Goal: Information Seeking & Learning: Learn about a topic

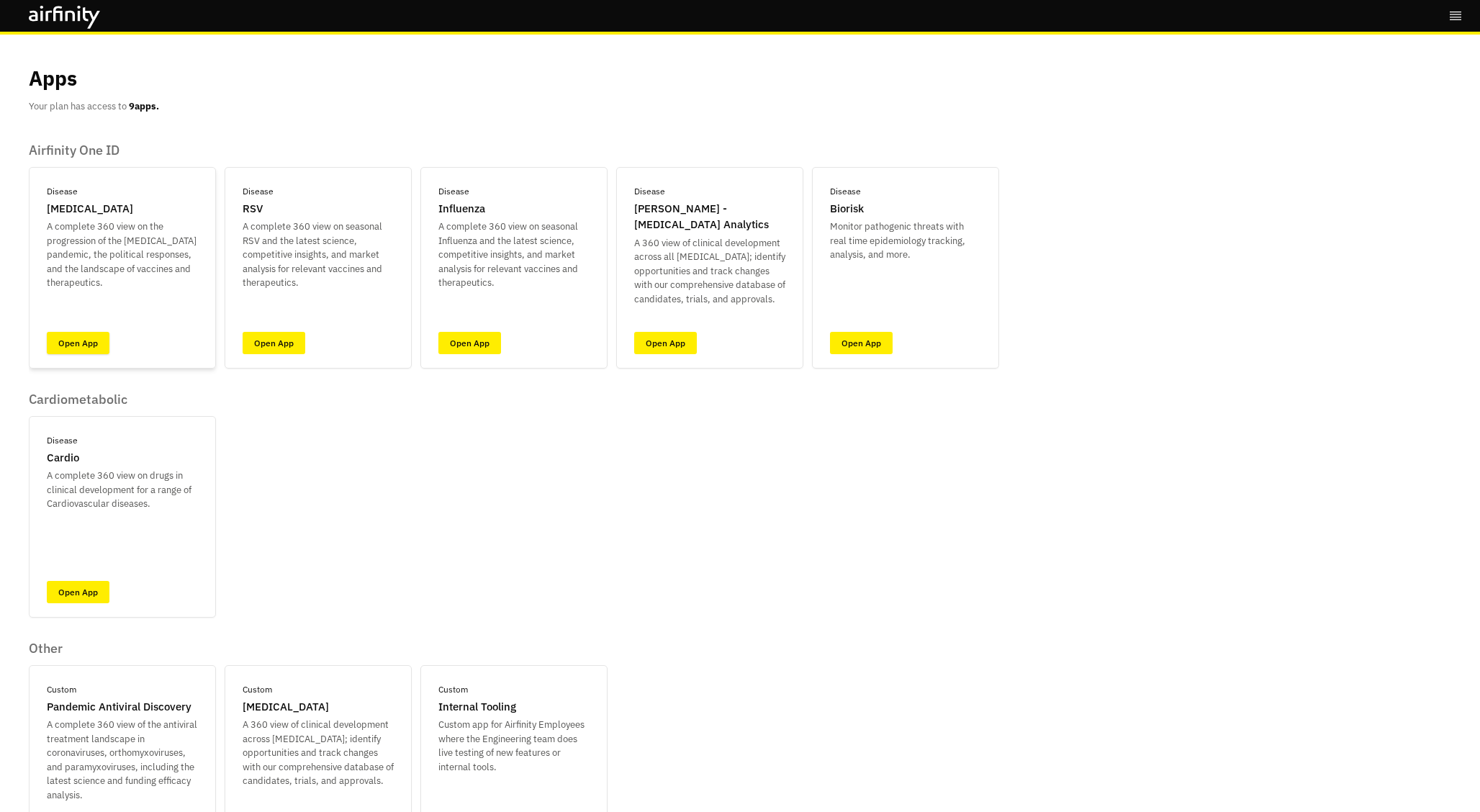
click at [87, 341] on link "Open App" at bounding box center [78, 343] width 63 height 22
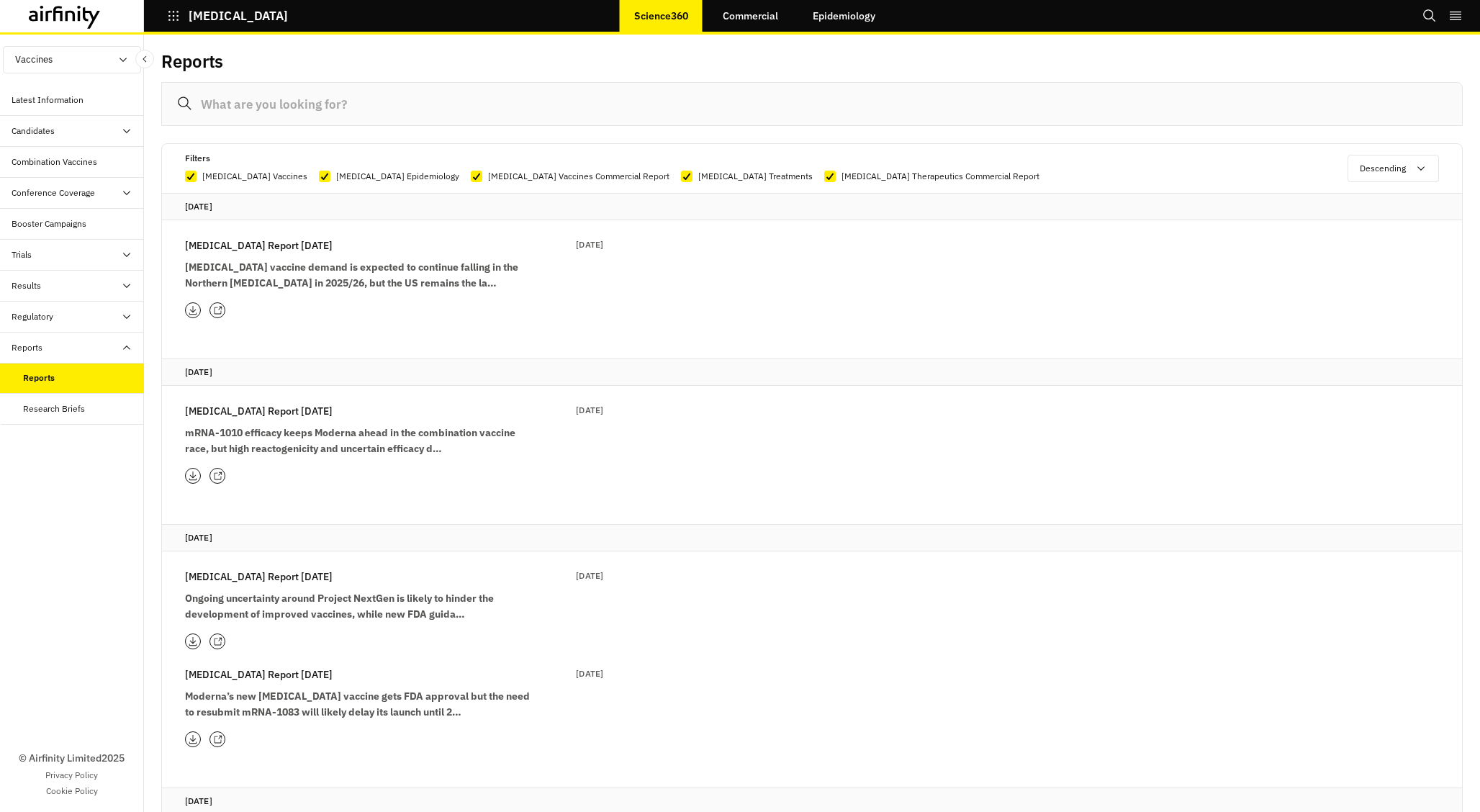
click at [1394, 165] on button "Descending" at bounding box center [1393, 169] width 92 height 27
click at [488, 176] on p "[MEDICAL_DATA] Vaccines Commercial Report" at bounding box center [579, 176] width 182 height 14
click at [470, 176] on input "[MEDICAL_DATA] Vaccines Commercial Report" at bounding box center [470, 176] width 1 height 1
click at [488, 176] on p "[MEDICAL_DATA] Vaccines Commercial Report" at bounding box center [579, 176] width 182 height 14
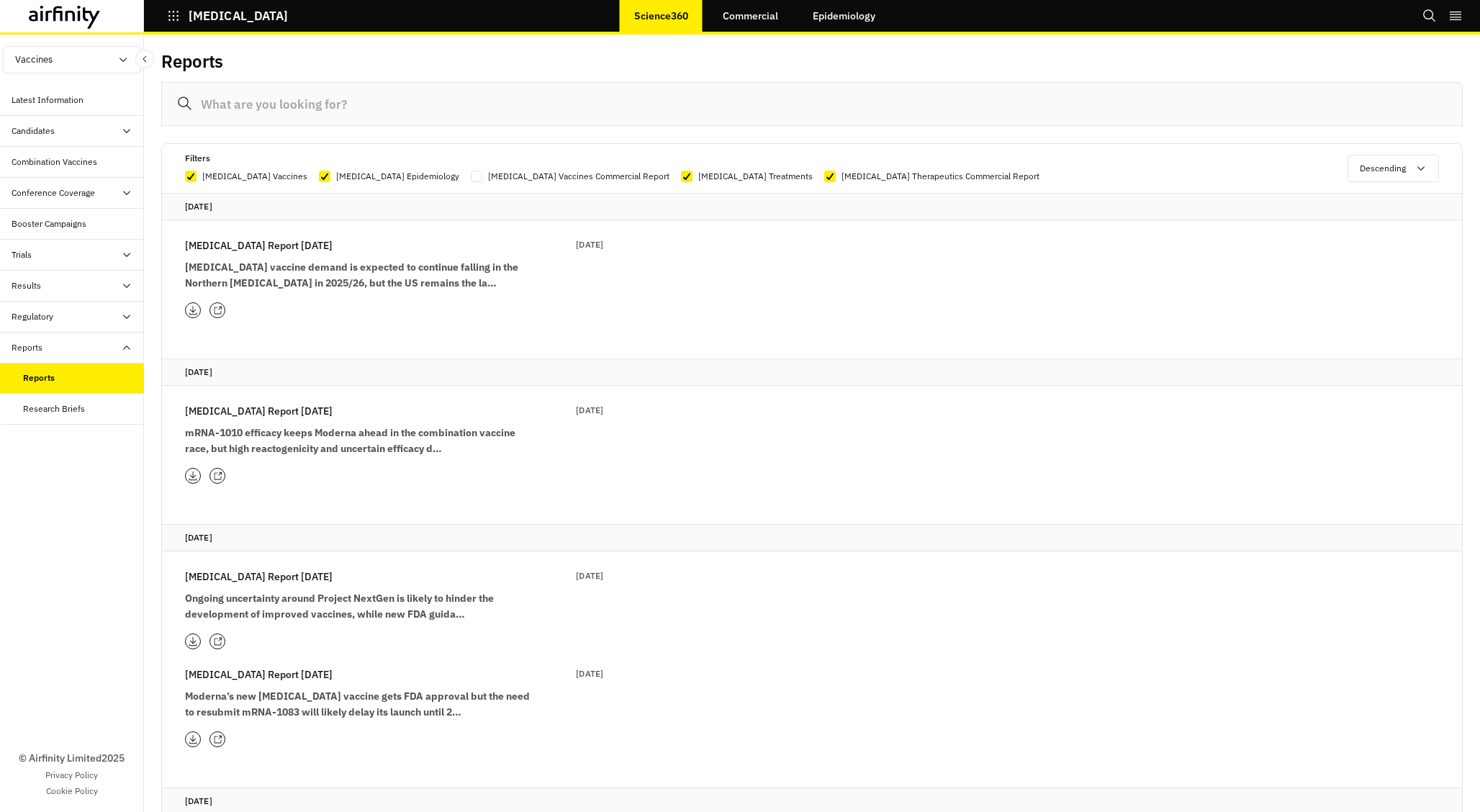
click at [470, 176] on input "[MEDICAL_DATA] Vaccines Commercial Report" at bounding box center [470, 176] width 1 height 1
checkbox input "true"
click at [227, 176] on p "[MEDICAL_DATA] Vaccines" at bounding box center [255, 176] width 105 height 14
click at [185, 176] on input "[MEDICAL_DATA] Vaccines" at bounding box center [184, 176] width 1 height 1
click at [227, 176] on p "[MEDICAL_DATA] Vaccines" at bounding box center [255, 176] width 105 height 14
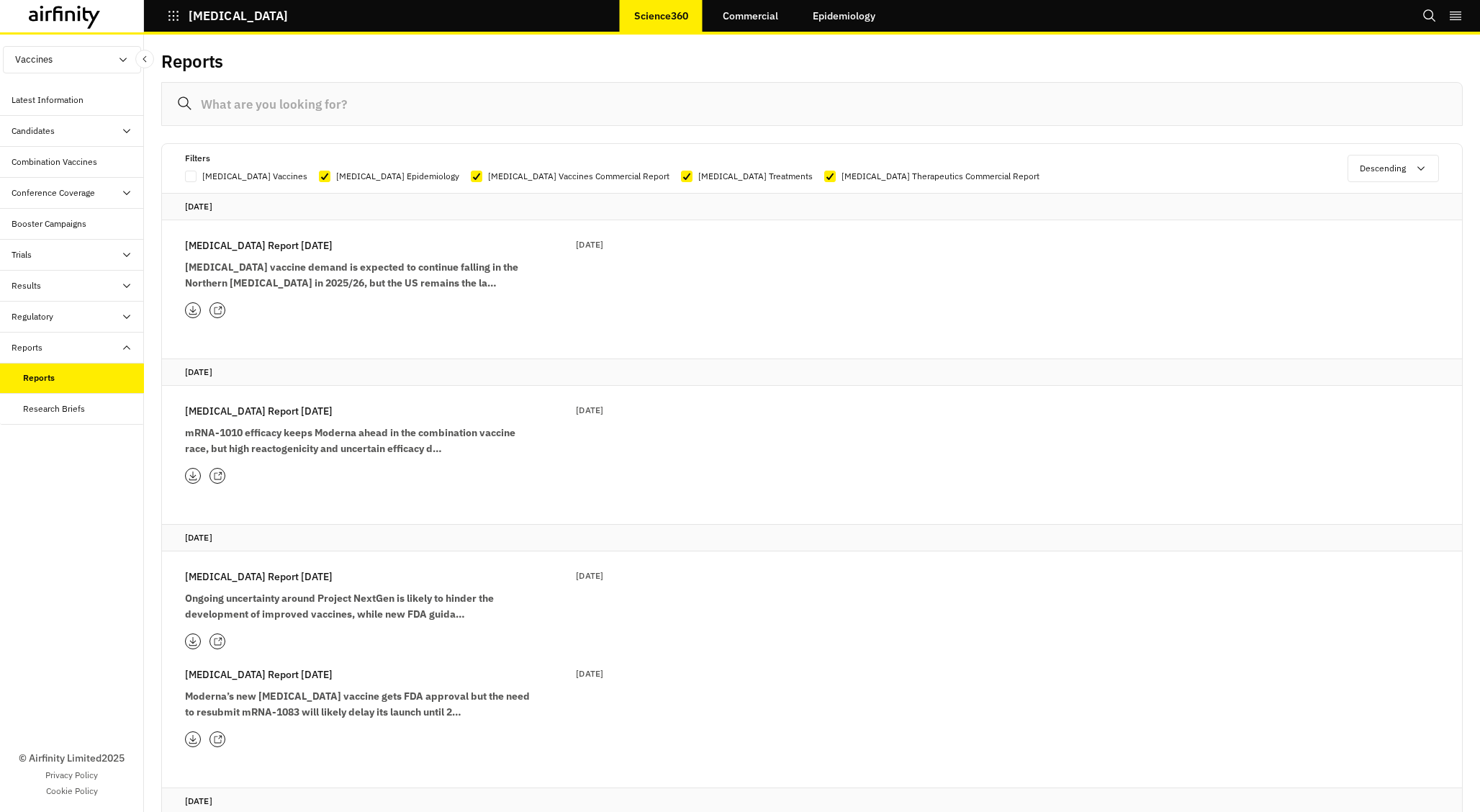
click at [185, 176] on input "[MEDICAL_DATA] Vaccines" at bounding box center [184, 176] width 1 height 1
checkbox input "true"
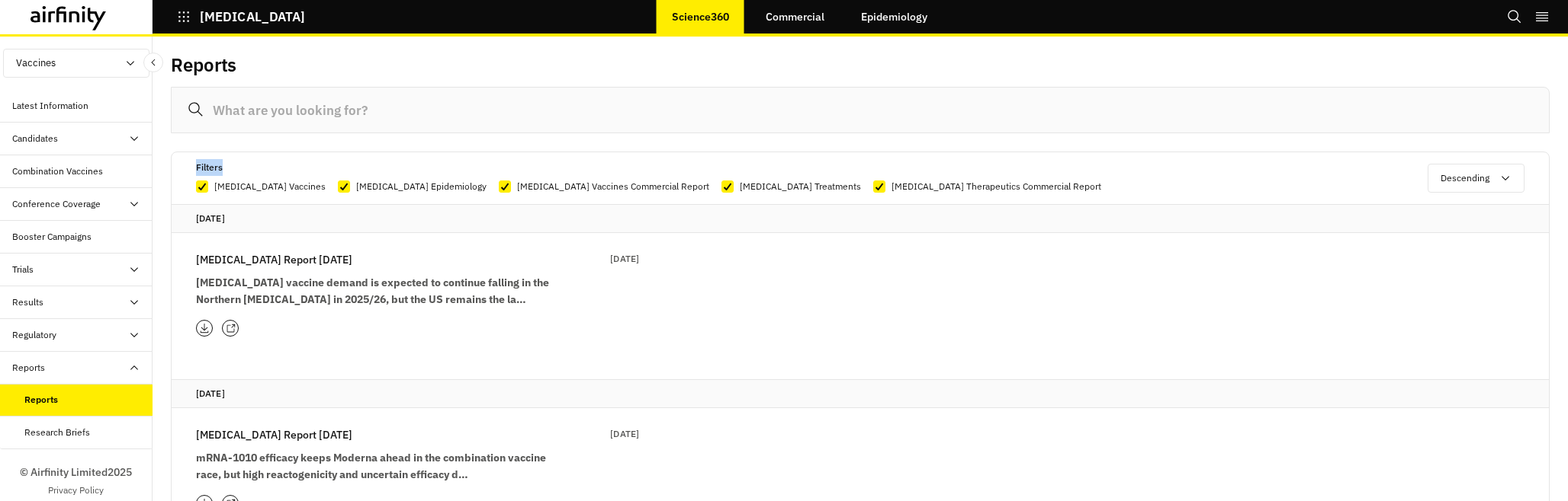
drag, startPoint x: 196, startPoint y: 169, endPoint x: 235, endPoint y: 169, distance: 39.0
click at [235, 169] on div "Filters [MEDICAL_DATA] Vaccines [MEDICAL_DATA] Epidemiology [MEDICAL_DATA] Vacc…" at bounding box center [811, 176] width 1232 height 35
copy p "Filters"
